Goal: Check status

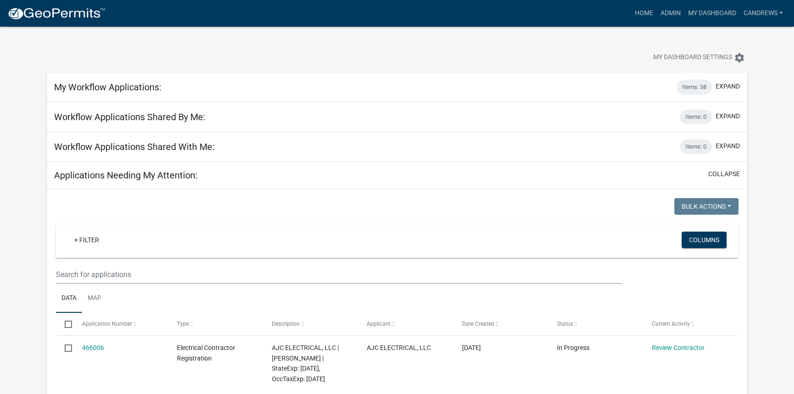
select select "2: 50"
